Goal: Information Seeking & Learning: Learn about a topic

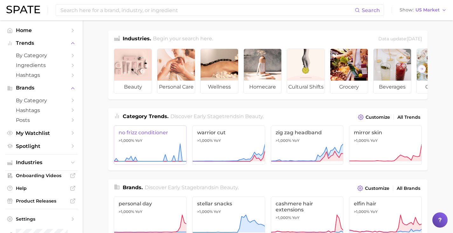
click at [143, 144] on link "no frizz conditioner >1,000% YoY" at bounding box center [150, 145] width 73 height 39
click at [141, 136] on span "no frizz conditioner" at bounding box center [150, 133] width 63 height 6
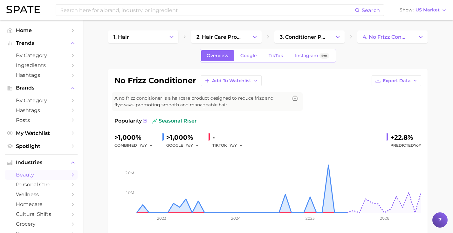
drag, startPoint x: 157, startPoint y: 122, endPoint x: 201, endPoint y: 122, distance: 43.3
click at [201, 122] on div "Popularity seasonal riser" at bounding box center [267, 121] width 307 height 8
drag, startPoint x: 198, startPoint y: 121, endPoint x: 155, endPoint y: 117, distance: 43.7
click at [155, 117] on div "no frizz conditioner Add to Watchlist Export Data A no frizz conditioner is a h…" at bounding box center [267, 152] width 307 height 154
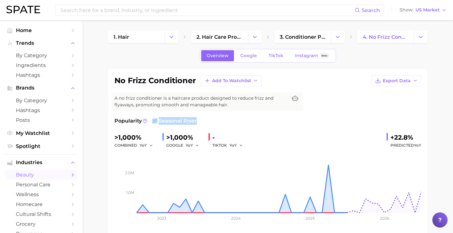
drag, startPoint x: 149, startPoint y: 120, endPoint x: 196, endPoint y: 121, distance: 46.8
click at [196, 121] on div "Popularity seasonal riser" at bounding box center [267, 121] width 307 height 8
click at [198, 121] on div "Popularity seasonal riser" at bounding box center [267, 121] width 307 height 8
drag, startPoint x: 198, startPoint y: 121, endPoint x: 174, endPoint y: 121, distance: 24.2
click at [174, 121] on div "Popularity seasonal riser" at bounding box center [267, 121] width 307 height 8
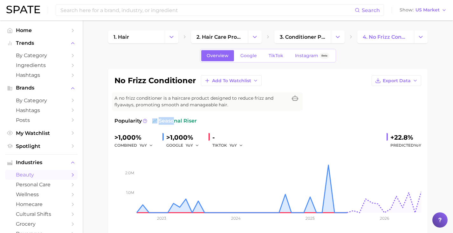
click at [174, 121] on span "seasonal riser" at bounding box center [174, 121] width 45 height 8
drag, startPoint x: 174, startPoint y: 121, endPoint x: 187, endPoint y: 121, distance: 12.7
click at [187, 121] on span "seasonal riser" at bounding box center [174, 121] width 45 height 8
click at [186, 121] on span "seasonal riser" at bounding box center [174, 121] width 45 height 8
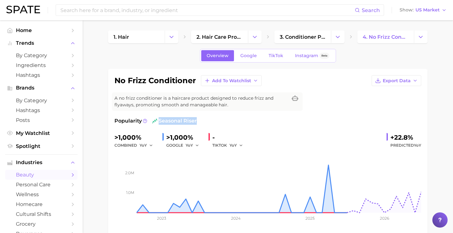
click at [185, 121] on span "seasonal riser" at bounding box center [174, 121] width 45 height 8
